Goal: Transaction & Acquisition: Purchase product/service

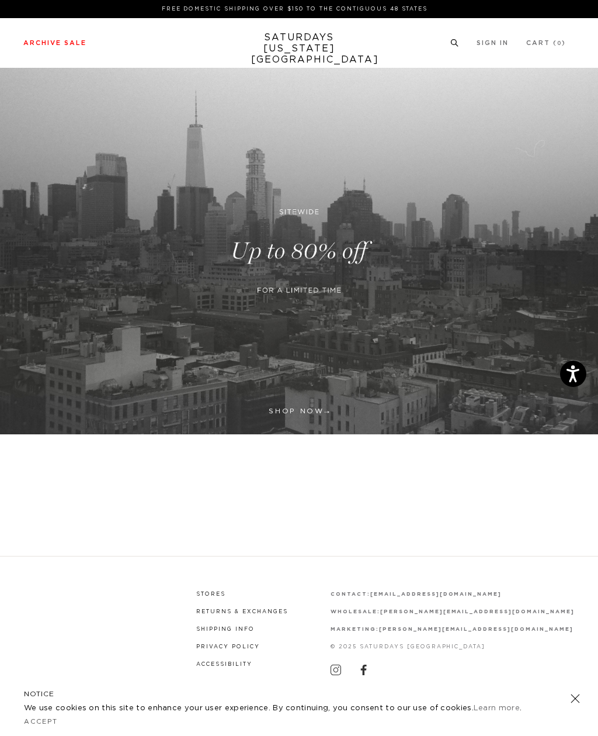
click at [18, 73] on link "Men's" at bounding box center [25, 75] width 27 height 6
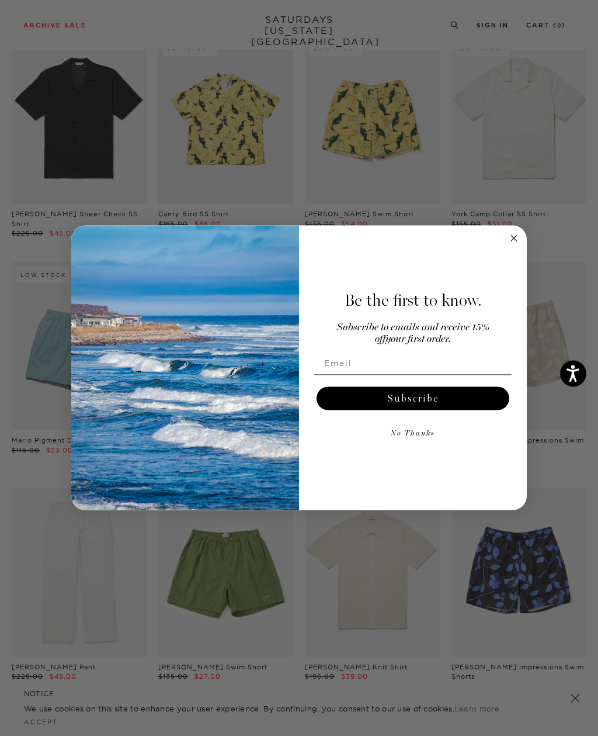
click at [520, 245] on circle "Close dialog" at bounding box center [514, 237] width 13 height 13
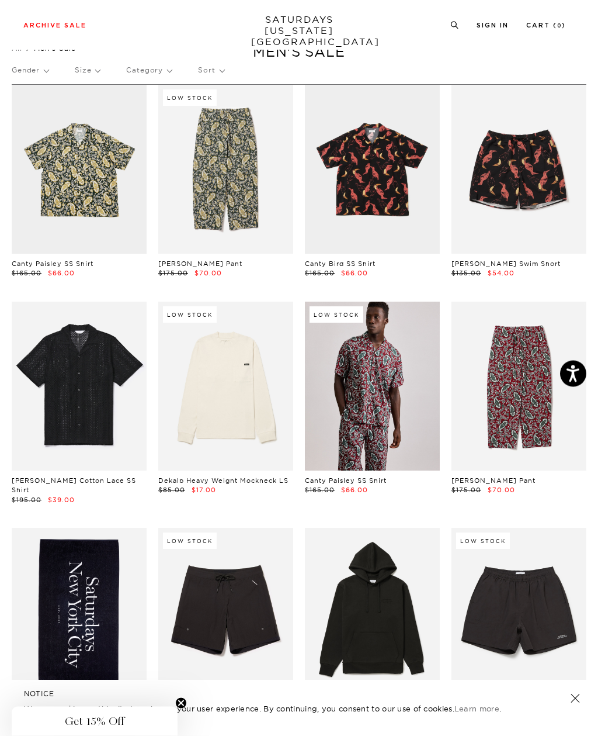
scroll to position [30, 0]
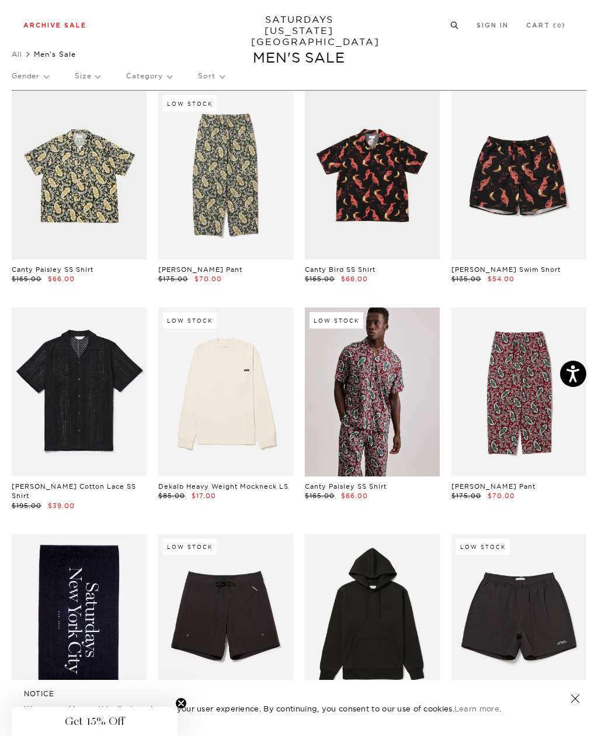
click at [457, 22] on icon at bounding box center [455, 26] width 9 height 8
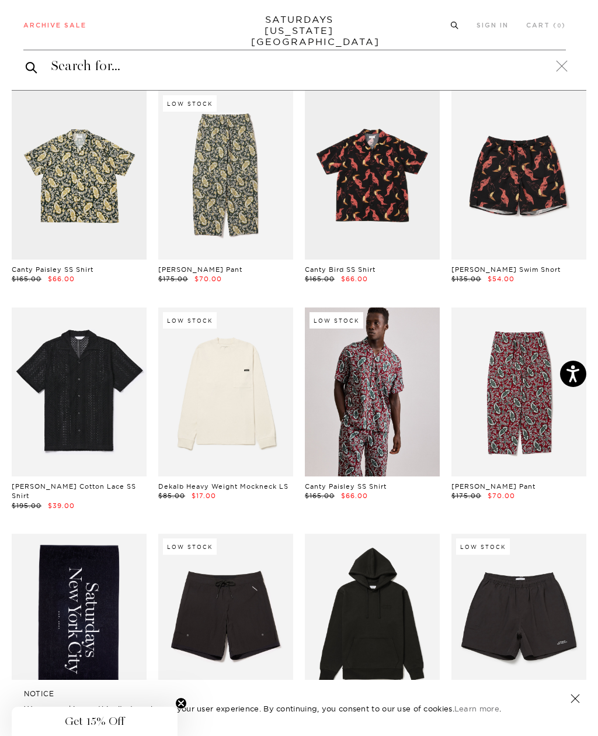
click at [411, 63] on input "search" at bounding box center [294, 66] width 543 height 19
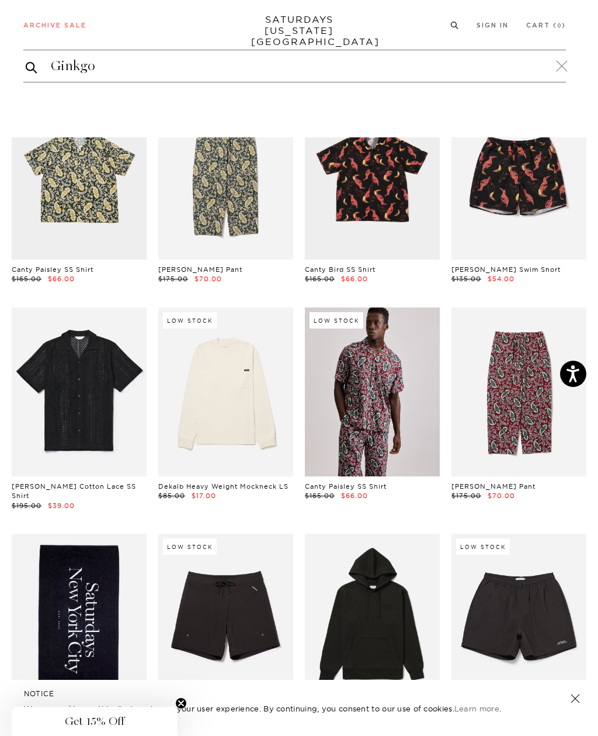
type input "Ginkgo"
click at [32, 67] on button "submit" at bounding box center [32, 67] width 12 height 14
